Goal: Transaction & Acquisition: Purchase product/service

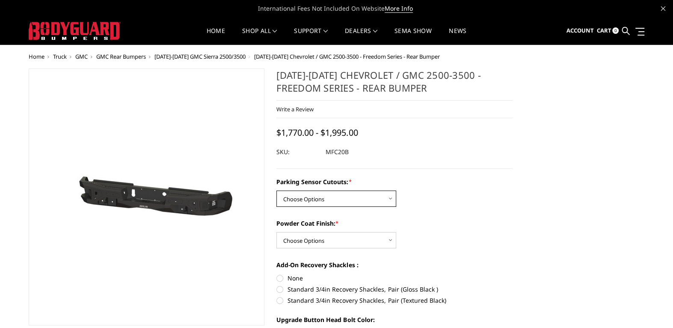
click at [338, 199] on select "Choose Options No - Without Parking Sensor Cutouts Yes - With Parking Sensor Cu…" at bounding box center [336, 198] width 120 height 16
select select "2870"
click at [276, 190] on select "Choose Options No - Without Parking Sensor Cutouts Yes - With Parking Sensor Cu…" at bounding box center [336, 198] width 120 height 16
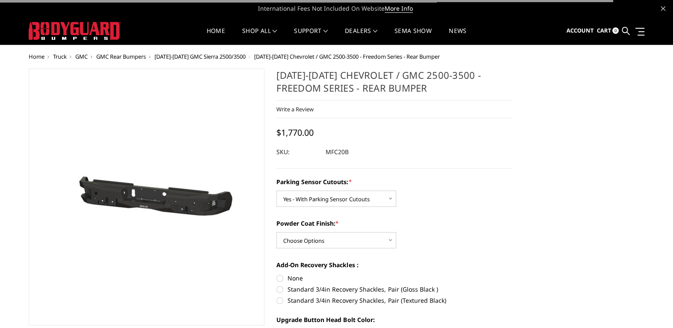
click at [448, 196] on div "Parking Sensor Cutouts: * Choose Options No - Without Parking Sensor Cutouts Ye…" at bounding box center [394, 192] width 236 height 30
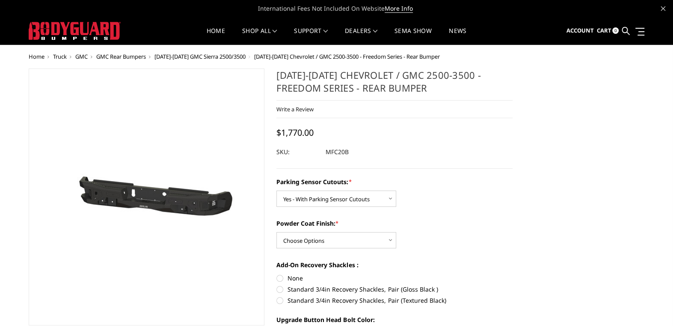
scroll to position [257, 0]
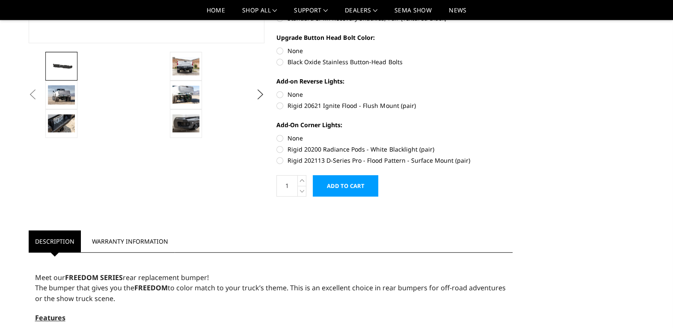
click at [281, 105] on label "Rigid 20621 Ignite Flood - Flush Mount (pair)" at bounding box center [394, 105] width 236 height 9
click at [512, 90] on input "Rigid 20621 Ignite Flood - Flush Mount (pair)" at bounding box center [512, 90] width 0 height 0
radio input "true"
click at [181, 68] on img at bounding box center [185, 66] width 27 height 18
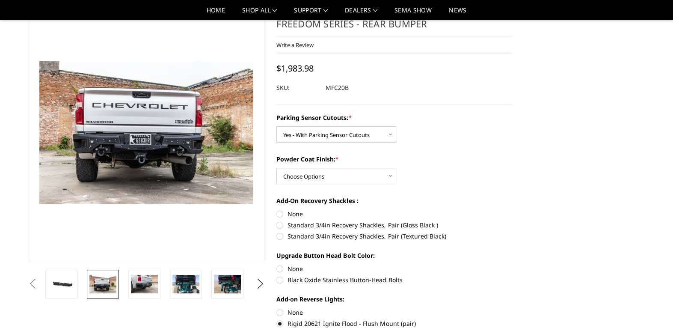
scroll to position [45, 0]
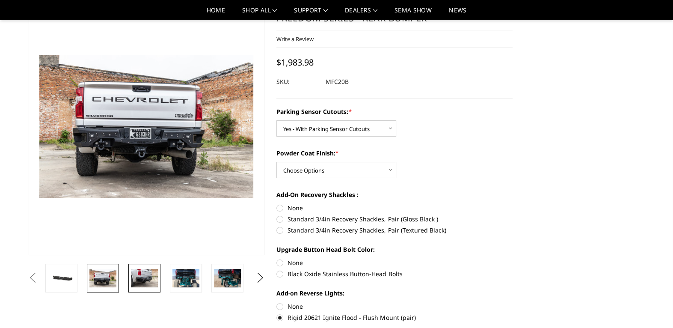
click at [138, 282] on img at bounding box center [144, 278] width 27 height 18
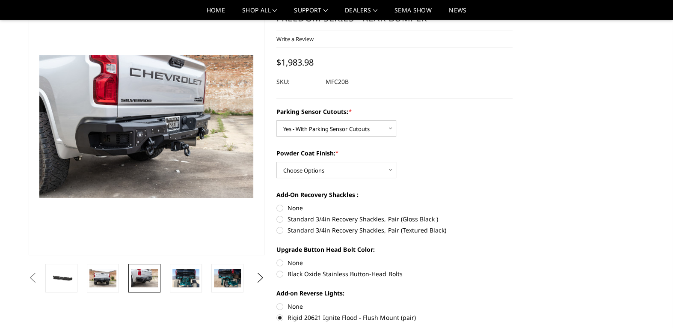
click at [135, 130] on img at bounding box center [161, 125] width 547 height 365
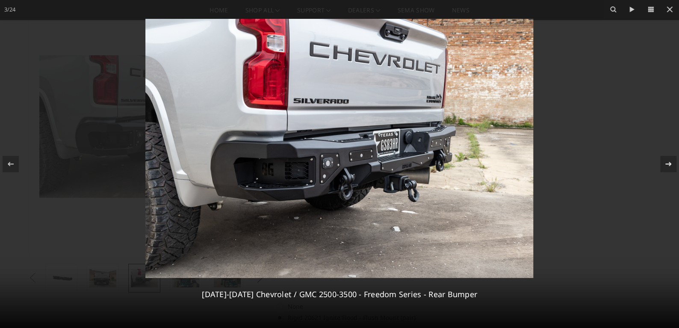
click at [671, 163] on icon at bounding box center [668, 164] width 10 height 10
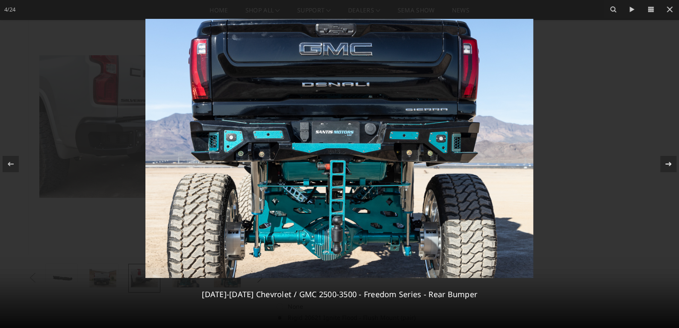
click at [670, 165] on icon at bounding box center [668, 164] width 10 height 10
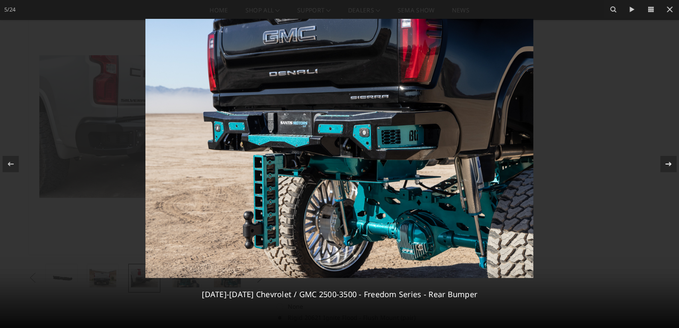
click at [669, 166] on icon at bounding box center [669, 164] width 6 height 4
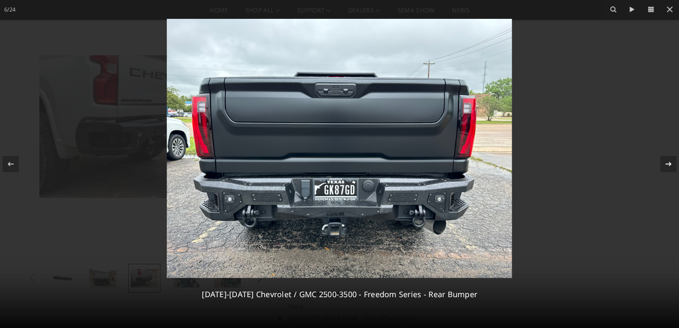
click at [669, 166] on div "6 / [PHONE_NUMBER][DATE][DATE] Chevrolet / GMC 2500-3500 - Freedom Series - Rea…" at bounding box center [339, 164] width 679 height 328
click at [669, 168] on icon at bounding box center [668, 164] width 10 height 10
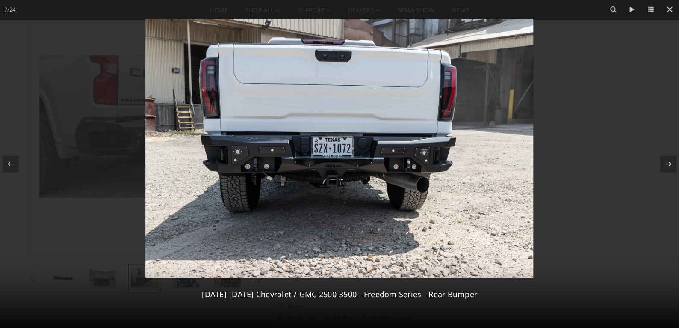
click at [669, 168] on icon at bounding box center [668, 164] width 10 height 10
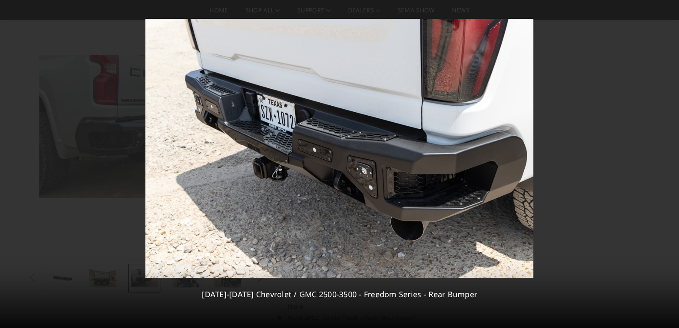
click at [669, 168] on div "8 / [PHONE_NUMBER][DATE][DATE] Chevrolet / GMC 2500-3500 - Freedom Series - Rea…" at bounding box center [339, 164] width 679 height 328
click at [668, 168] on icon at bounding box center [668, 164] width 10 height 10
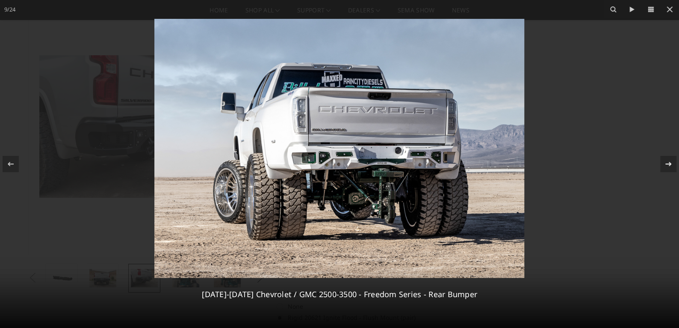
click at [668, 168] on icon at bounding box center [668, 164] width 10 height 10
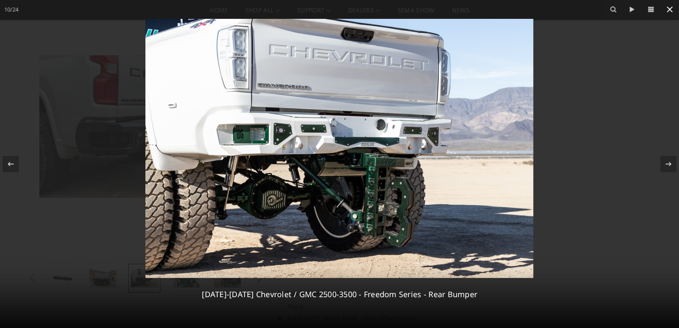
click at [670, 12] on icon at bounding box center [670, 9] width 10 height 10
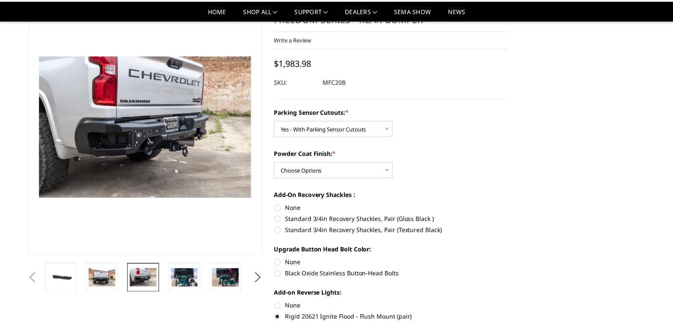
scroll to position [0, 288]
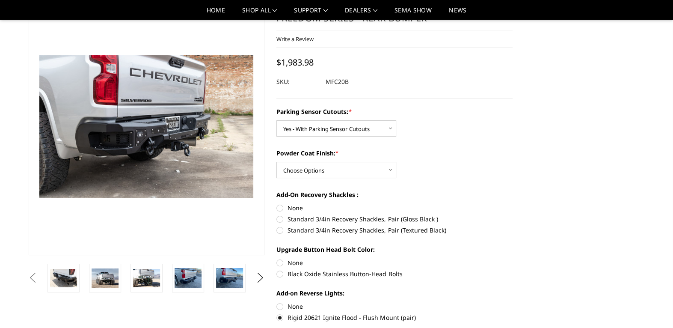
click at [275, 232] on section "[DATE]-[DATE] Chevrolet / GMC 2500-3500 - Freedom Series - Rear Bumper Write a …" at bounding box center [394, 207] width 248 height 419
click at [278, 229] on label "Standard 3/4in Recovery Shackles, Pair (Textured Black)" at bounding box center [394, 229] width 236 height 9
click at [512, 215] on input "Standard 3/4in Recovery Shackles, Pair (Textured Black)" at bounding box center [512, 214] width 0 height 0
radio input "true"
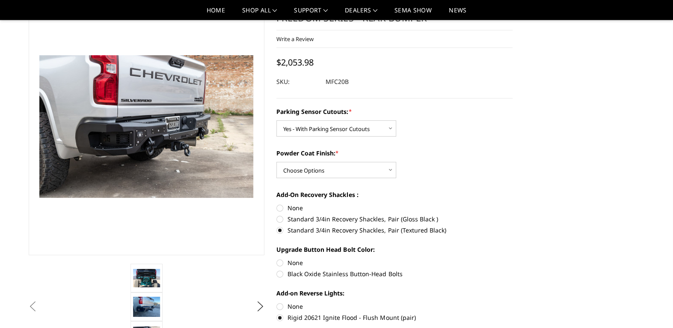
click at [280, 228] on label "Standard 3/4in Recovery Shackles, Pair (Textured Black)" at bounding box center [394, 229] width 236 height 9
click at [512, 215] on input "Standard 3/4in Recovery Shackles, Pair (Textured Black)" at bounding box center [512, 214] width 0 height 0
click at [281, 205] on label "None" at bounding box center [394, 207] width 236 height 9
click at [277, 204] on input "None" at bounding box center [276, 203] width 0 height 0
radio input "true"
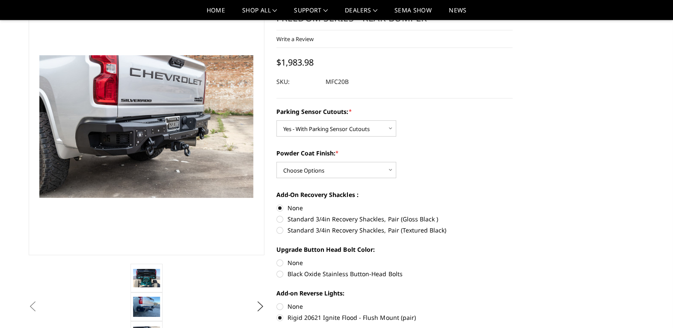
click at [278, 272] on label "Black Oxide Stainless Button-Head Bolts" at bounding box center [394, 273] width 236 height 9
click at [512, 258] on input "Black Oxide Stainless Button-Head Bolts" at bounding box center [512, 258] width 0 height 0
radio input "true"
click at [280, 262] on label "None" at bounding box center [394, 262] width 236 height 9
click at [277, 258] on input "None" at bounding box center [276, 258] width 0 height 0
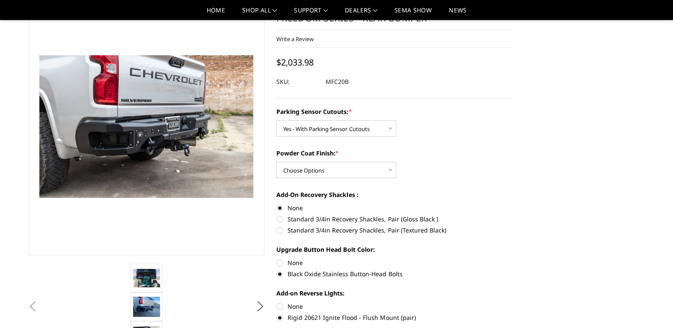
radio input "true"
click at [281, 305] on label "None" at bounding box center [394, 306] width 236 height 9
click at [277, 302] on input "None" at bounding box center [276, 302] width 0 height 0
radio input "true"
click at [279, 319] on label "Rigid 20621 Ignite Flood - Flush Mount (pair)" at bounding box center [394, 317] width 236 height 9
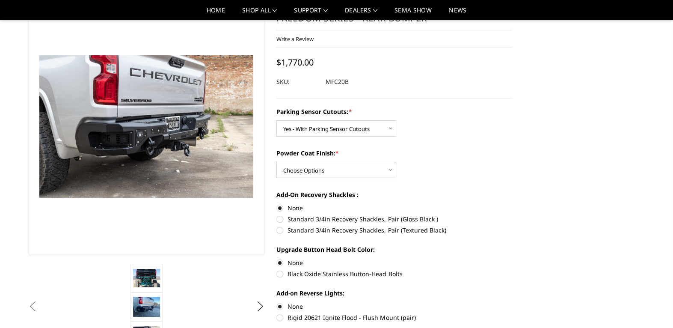
click at [512, 302] on input "Rigid 20621 Ignite Flood - Flush Mount (pair)" at bounding box center [512, 302] width 0 height 0
radio input "true"
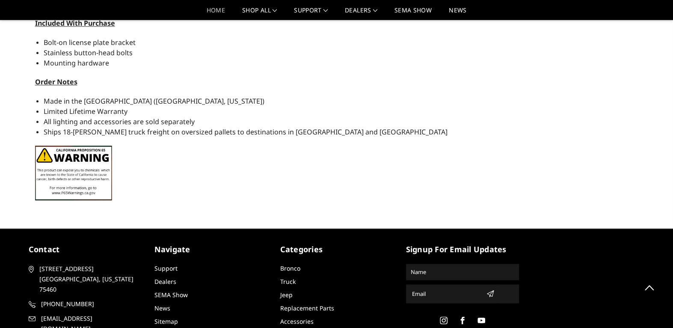
scroll to position [0, 0]
